Goal: Task Accomplishment & Management: Manage account settings

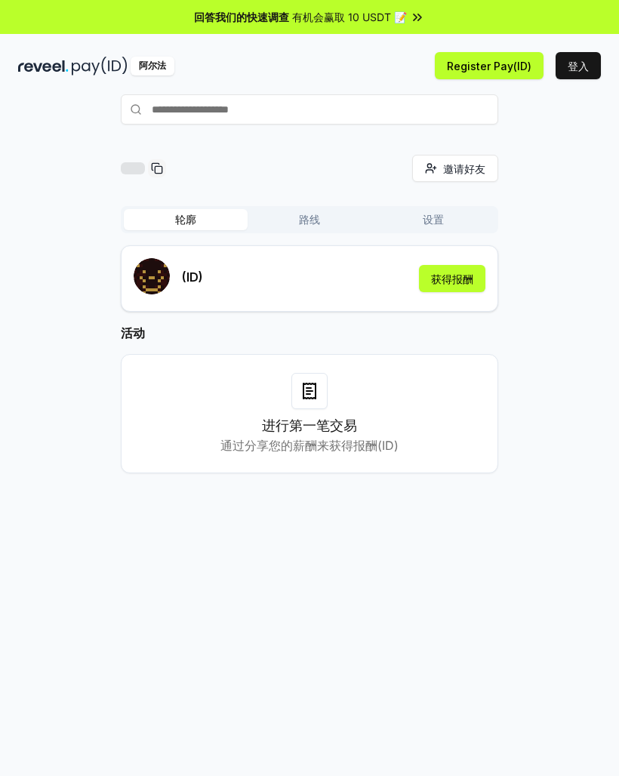
click at [459, 270] on button "获得报酬" at bounding box center [452, 278] width 66 height 27
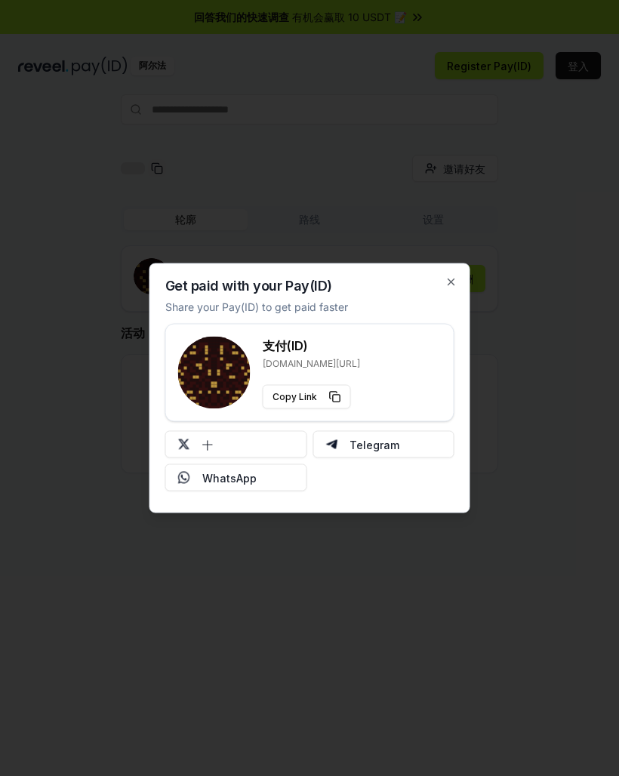
click at [452, 278] on icon "button" at bounding box center [452, 282] width 12 height 12
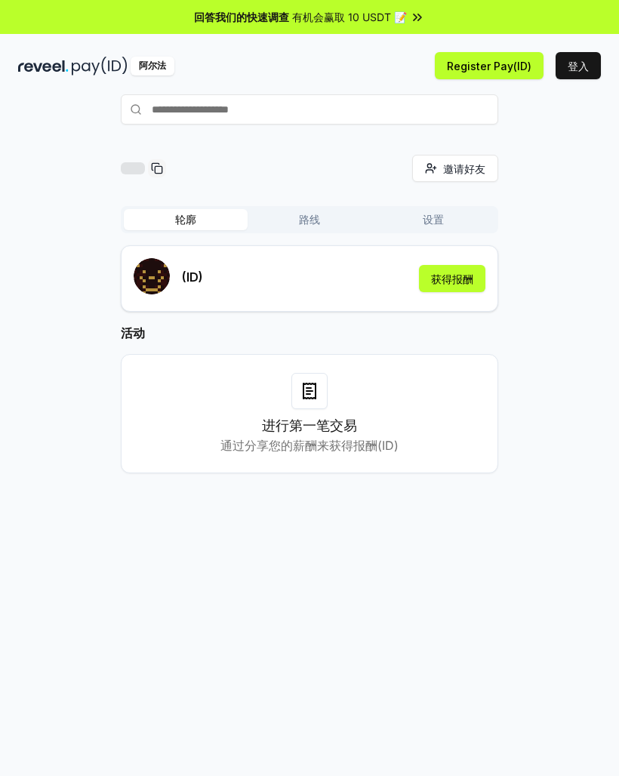
click at [489, 69] on button "Register Pay(ID)" at bounding box center [489, 65] width 109 height 27
click at [285, 110] on input "text" at bounding box center [310, 109] width 378 height 30
